Goal: Find specific page/section: Find specific page/section

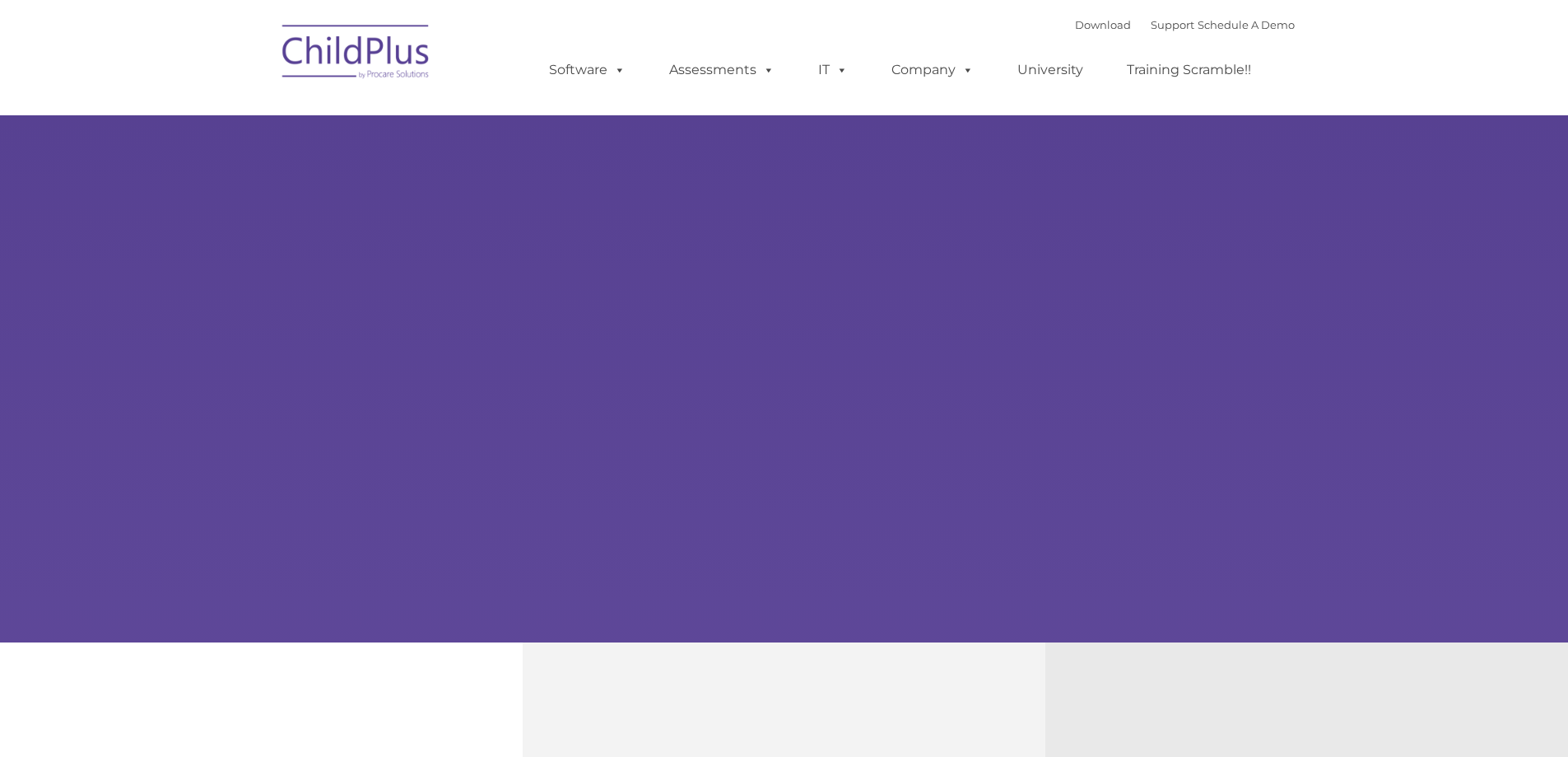
select select "MEDIUM"
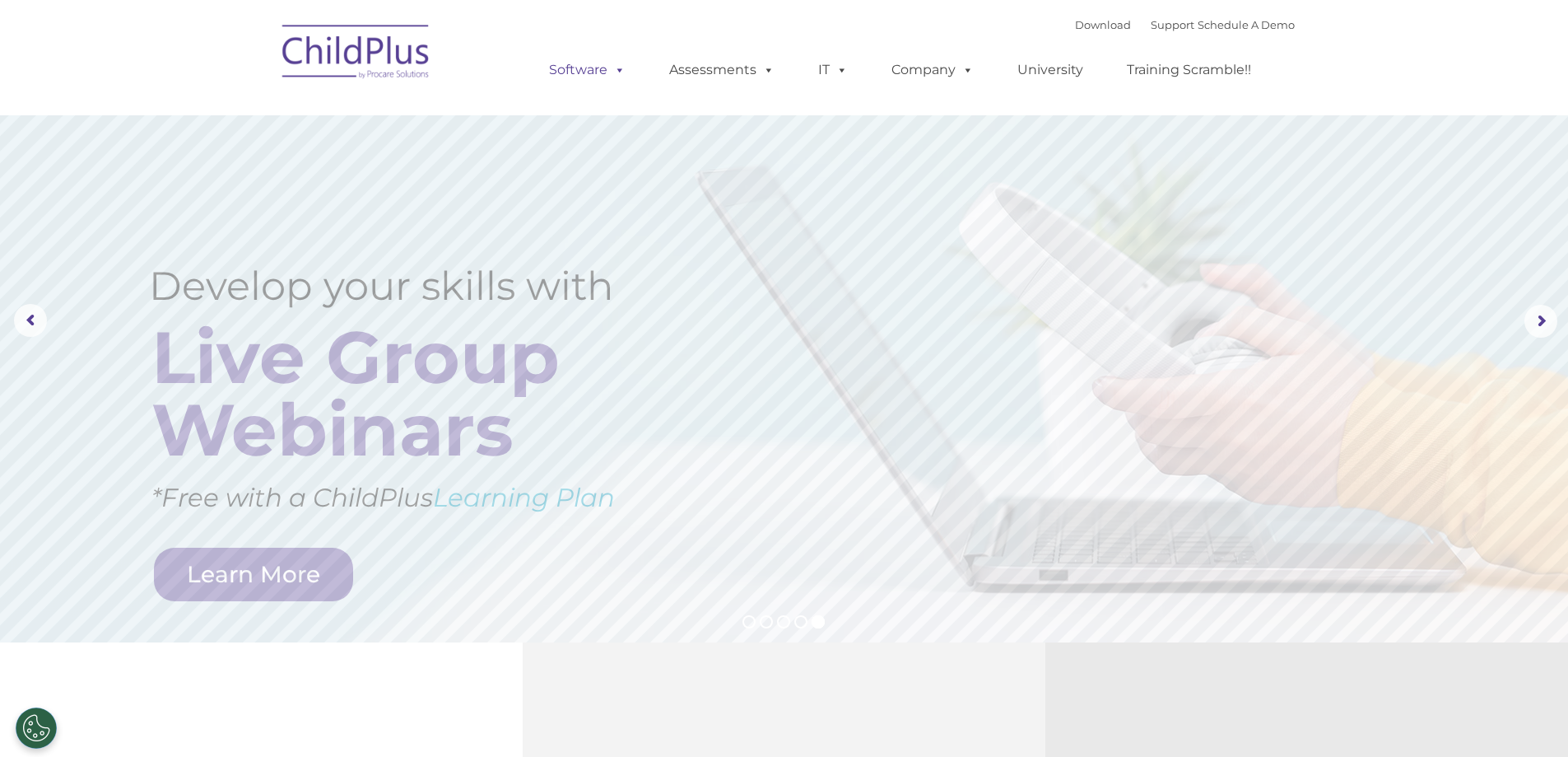
click at [572, 72] on link "Software" at bounding box center [587, 70] width 109 height 33
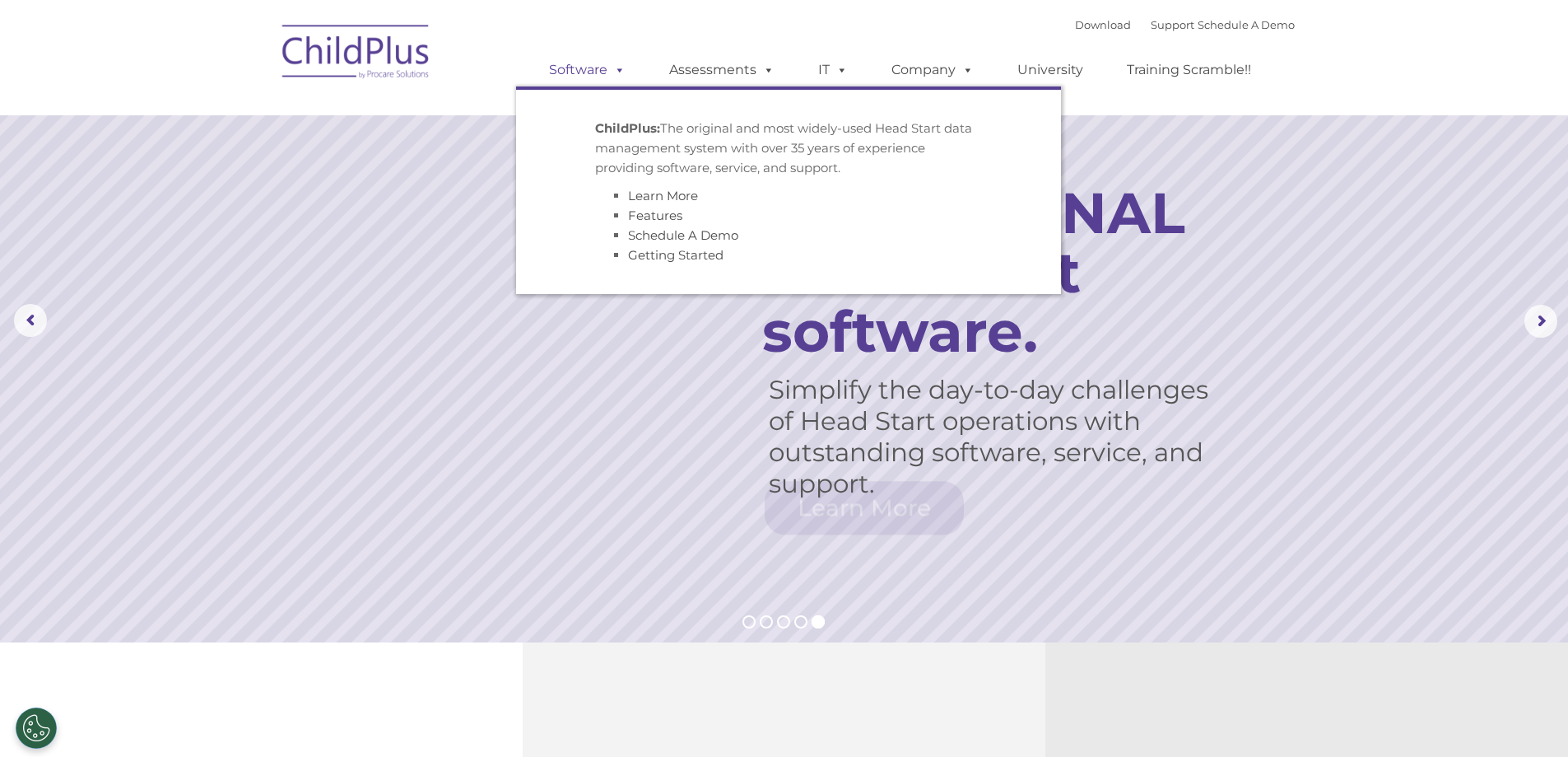
click at [575, 61] on link "Software" at bounding box center [587, 70] width 109 height 33
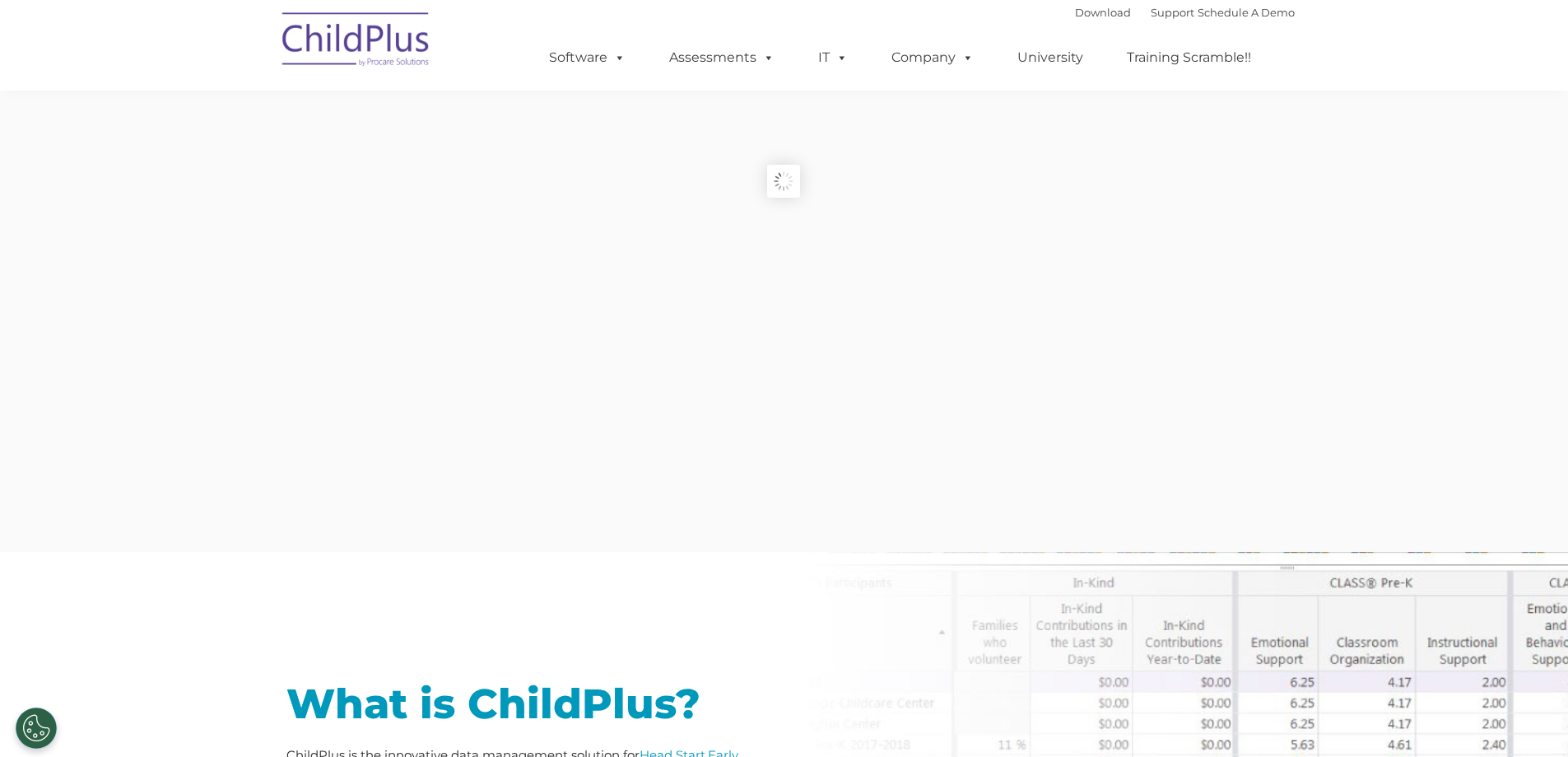
scroll to position [247, 0]
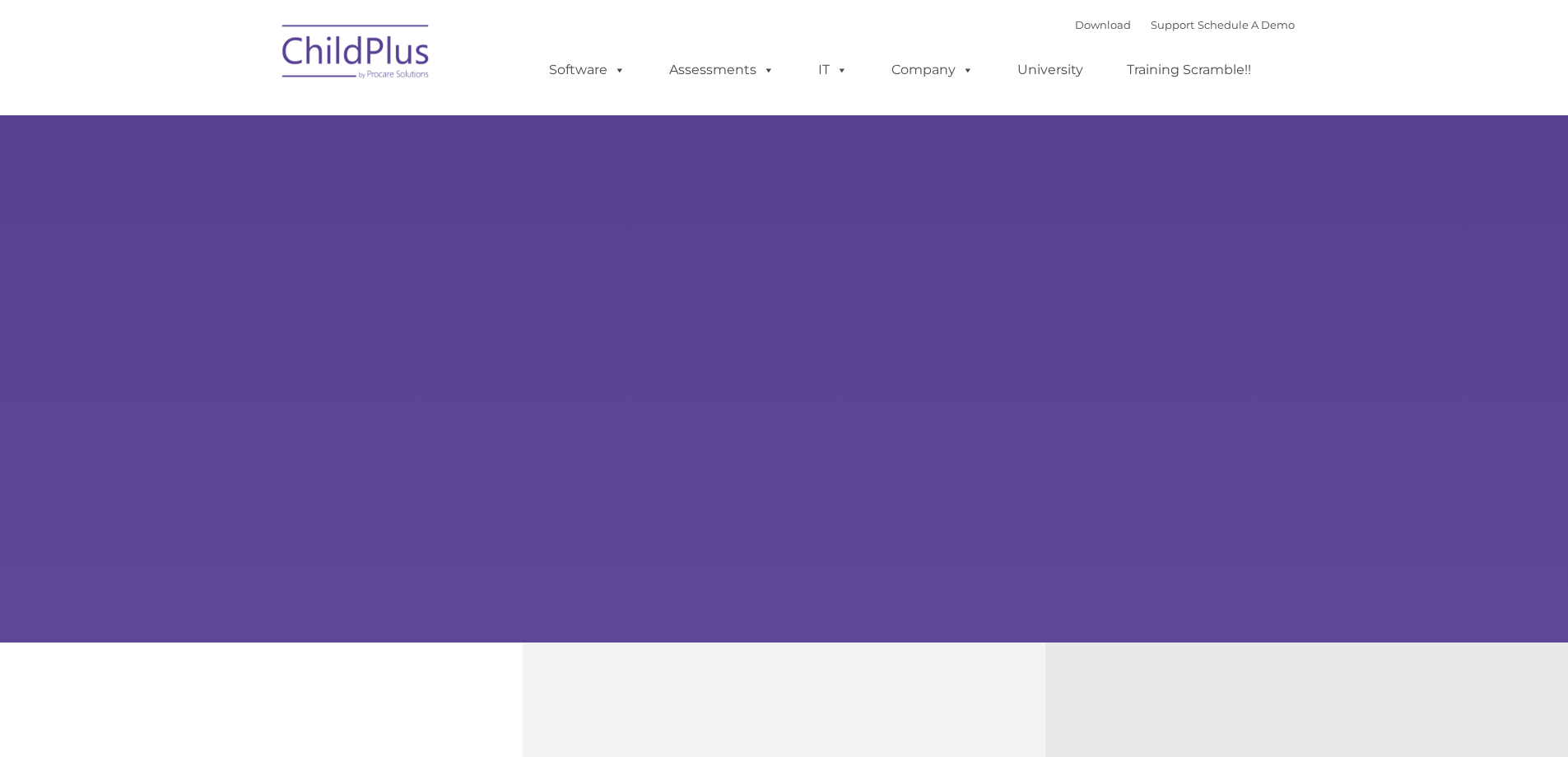
type input ""
select select "MEDIUM"
